Goal: Book appointment/travel/reservation

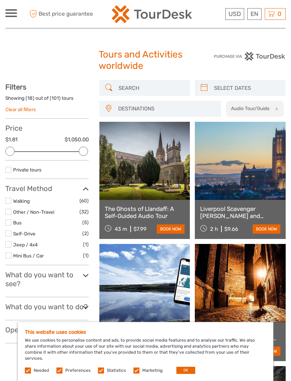
click at [153, 93] on input "search" at bounding box center [151, 88] width 71 height 12
click at [159, 111] on span "DESTINATIONS" at bounding box center [166, 109] width 103 height 12
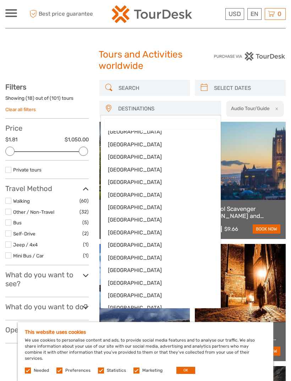
scroll to position [172, 0]
click at [122, 229] on span "Scotland" at bounding box center [161, 232] width 106 height 7
select select "/Destination/scotland"
select select
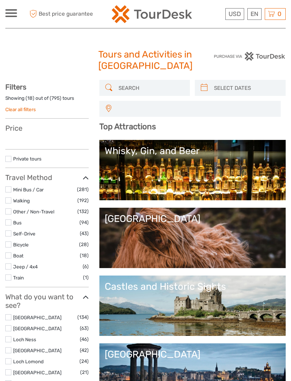
select select
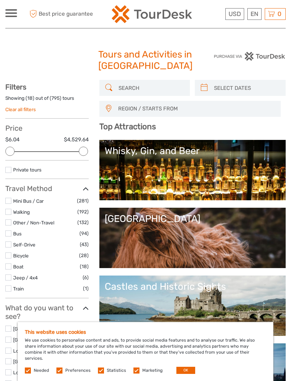
click at [226, 213] on div "[GEOGRAPHIC_DATA]" at bounding box center [193, 218] width 176 height 11
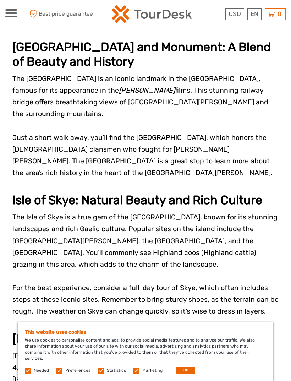
scroll to position [903, 0]
